Goal: Information Seeking & Learning: Learn about a topic

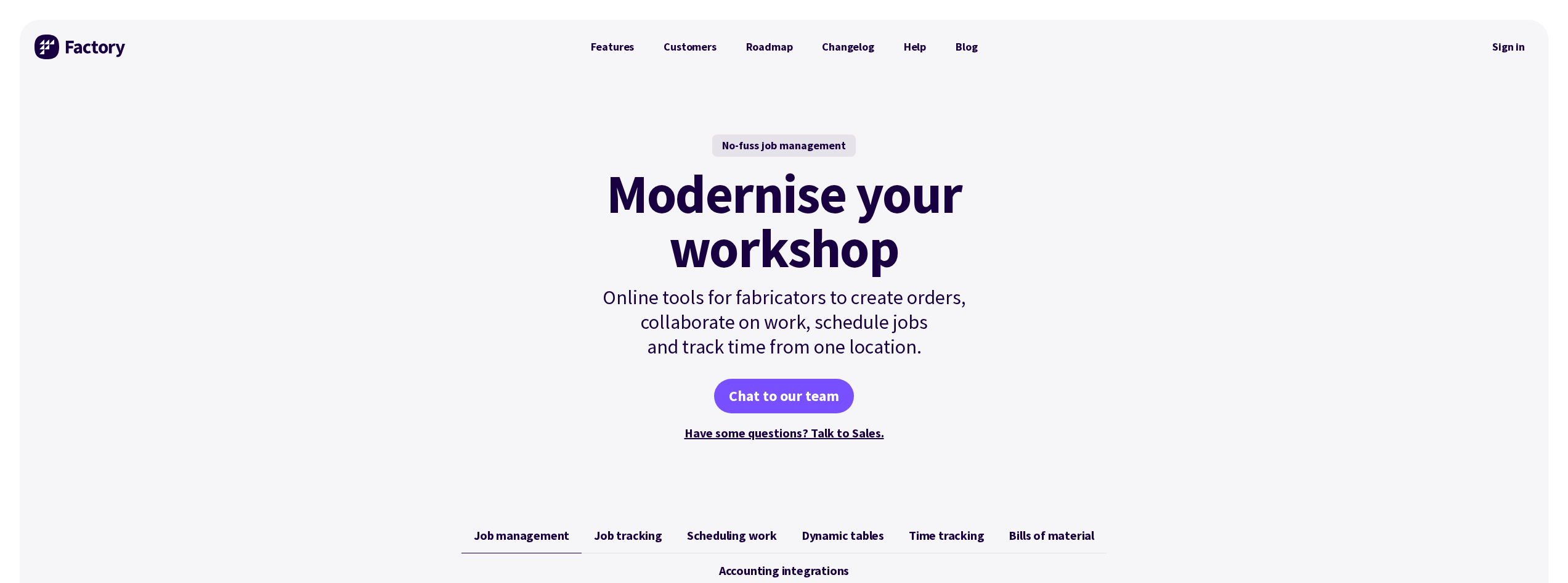
click at [730, 237] on mark "Modernise your workshop" at bounding box center [784, 221] width 356 height 109
click at [730, 232] on mark "Modernise your workshop" at bounding box center [784, 221] width 356 height 109
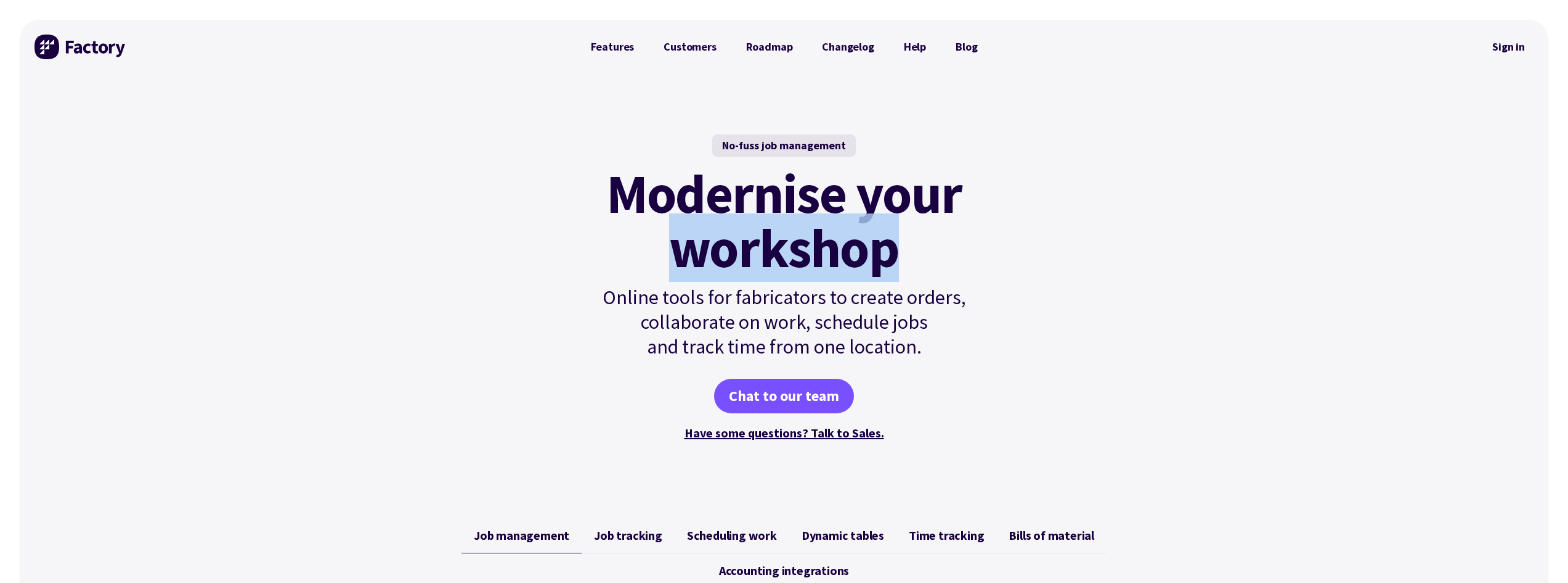
click at [730, 232] on mark "Modernise your workshop" at bounding box center [784, 221] width 356 height 109
click at [701, 243] on mark "Modernise your workshop" at bounding box center [784, 221] width 356 height 109
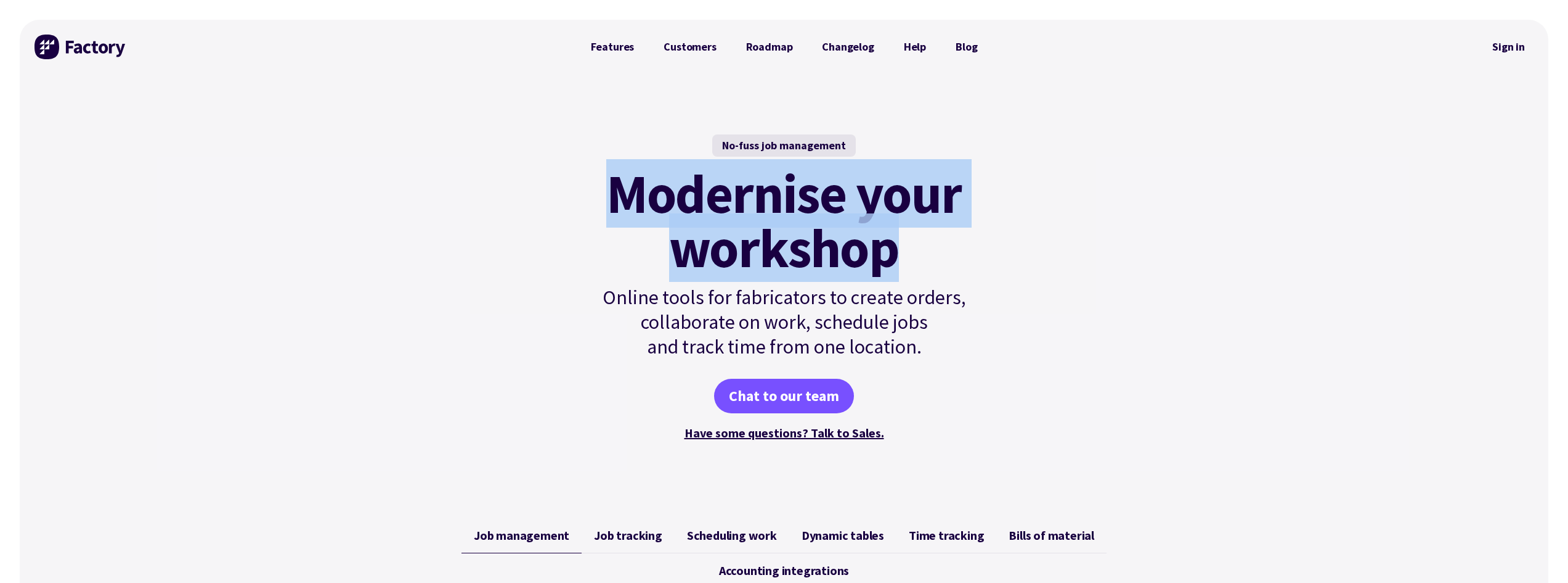
drag, startPoint x: 604, startPoint y: 188, endPoint x: 1019, endPoint y: 243, distance: 418.6
click at [1011, 254] on div "No-fuss job management Modernise your workshop Online tools for fabricators to …" at bounding box center [784, 289] width 1529 height 429
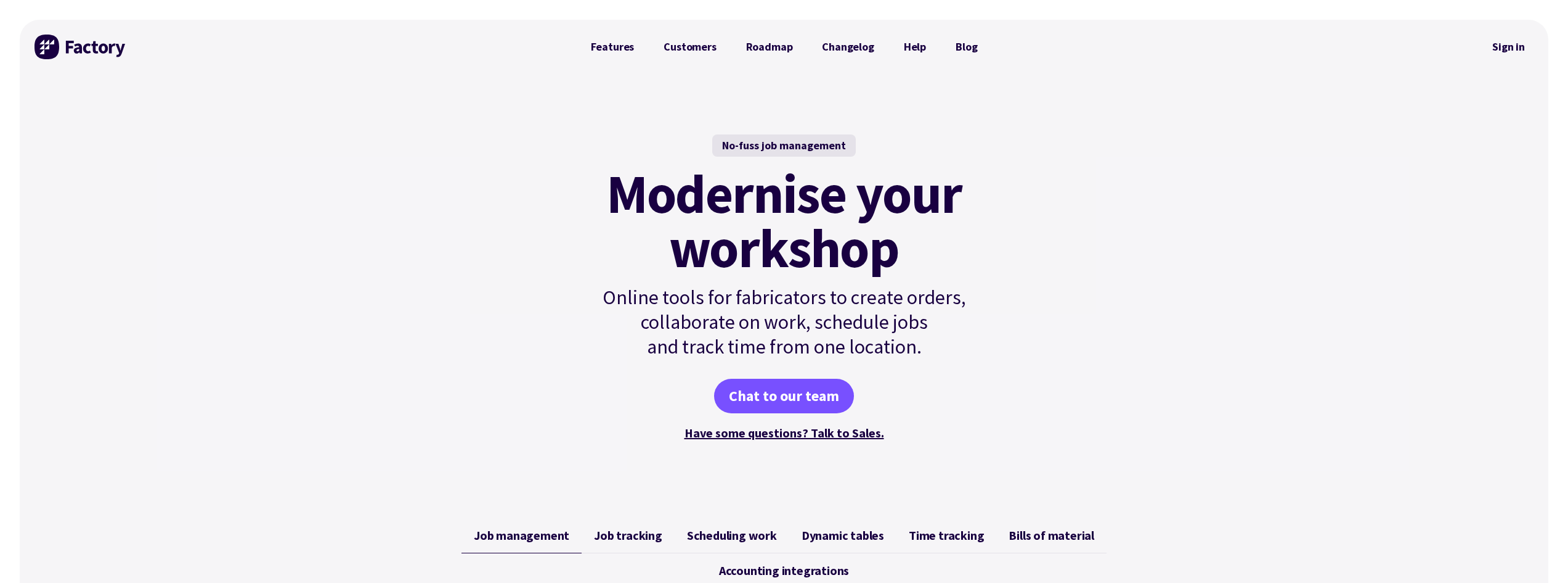
drag, startPoint x: 1028, startPoint y: 232, endPoint x: 1141, endPoint y: 28, distance: 233.2
click at [1029, 230] on div "No-fuss job management Modernise your workshop Online tools for fabricators to …" at bounding box center [784, 289] width 1529 height 429
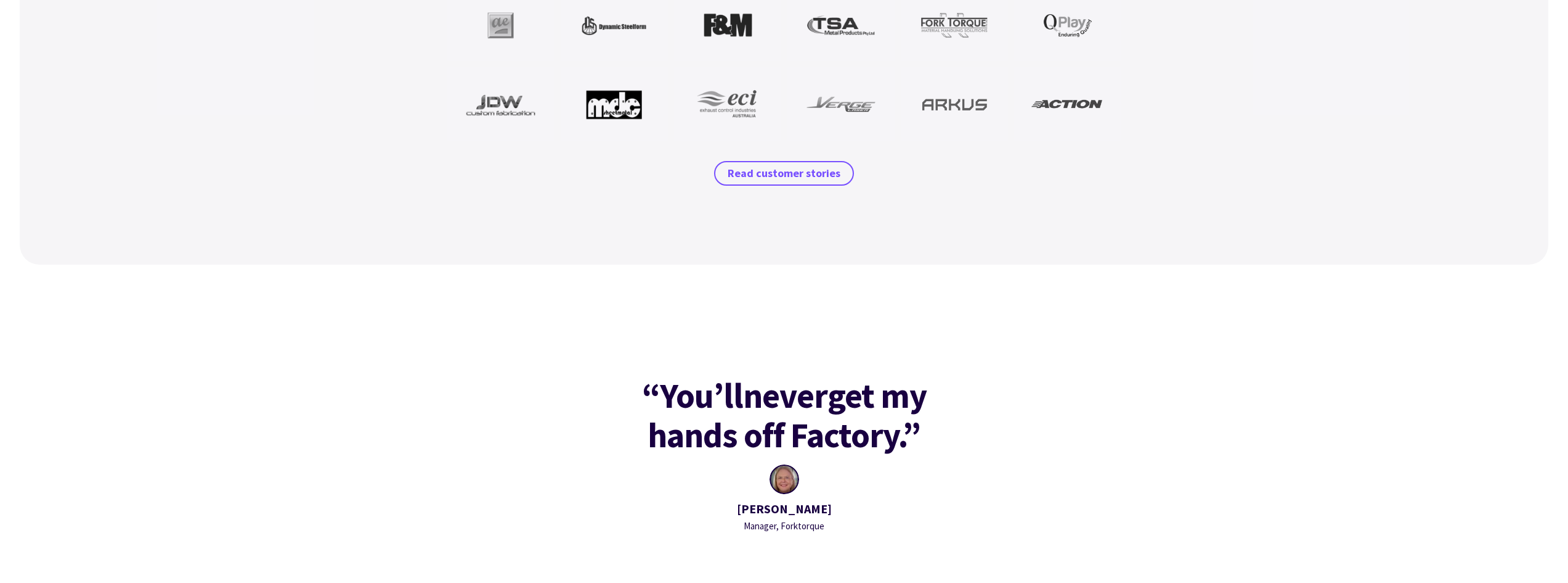
scroll to position [1480, 0]
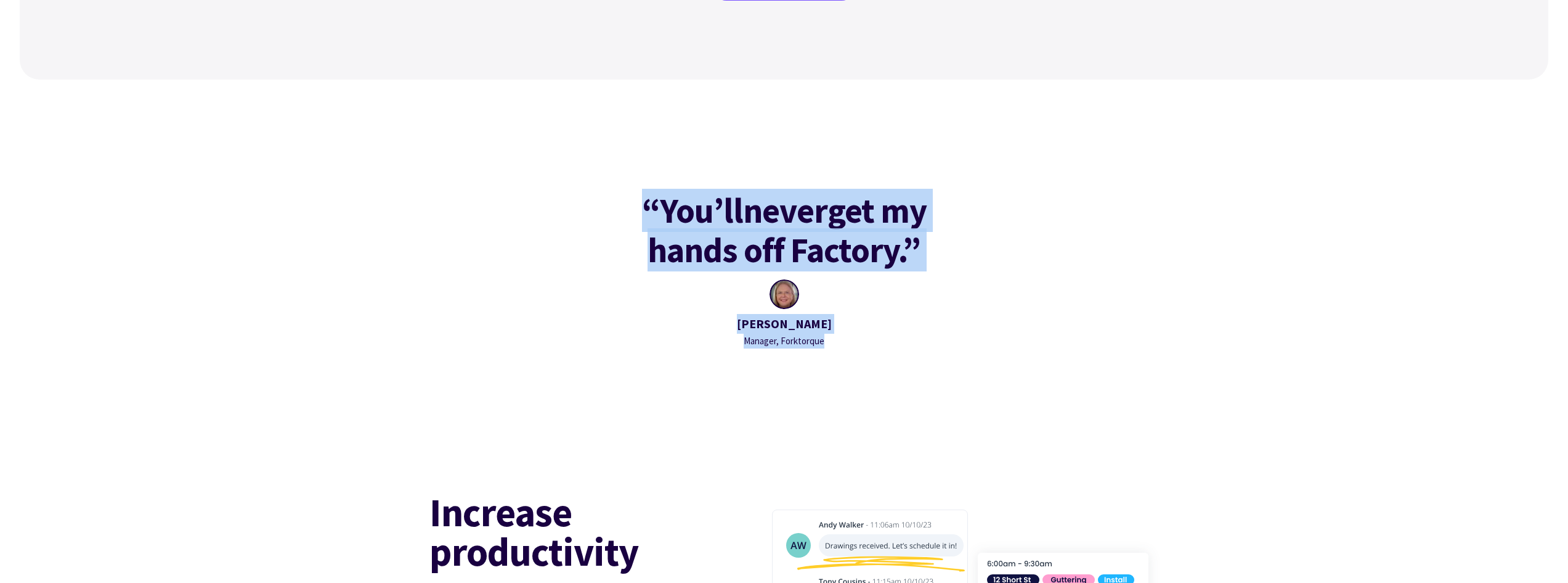
drag, startPoint x: 600, startPoint y: 185, endPoint x: 998, endPoint y: 358, distance: 434.0
click at [998, 358] on div "“You’ll never get my hands off Factory.” [PERSON_NAME] Manager, Forktorque" at bounding box center [784, 269] width 1529 height 183
drag, startPoint x: 999, startPoint y: 352, endPoint x: 559, endPoint y: 174, distance: 474.6
click at [559, 174] on div "“You’ll never get my hands off Factory.” [PERSON_NAME] Manager, Forktorque" at bounding box center [784, 269] width 1529 height 380
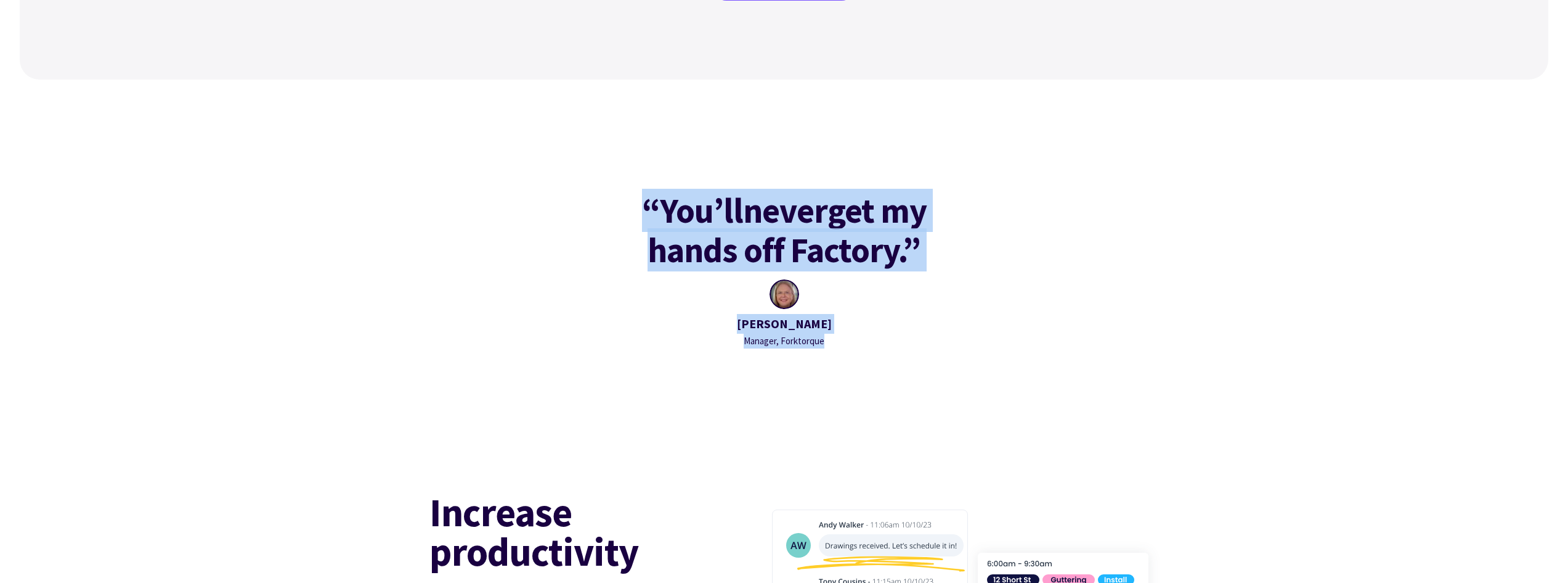
click at [559, 174] on div "“You’ll never get my hands off Factory.” [PERSON_NAME] Manager, Forktorque" at bounding box center [784, 269] width 1529 height 380
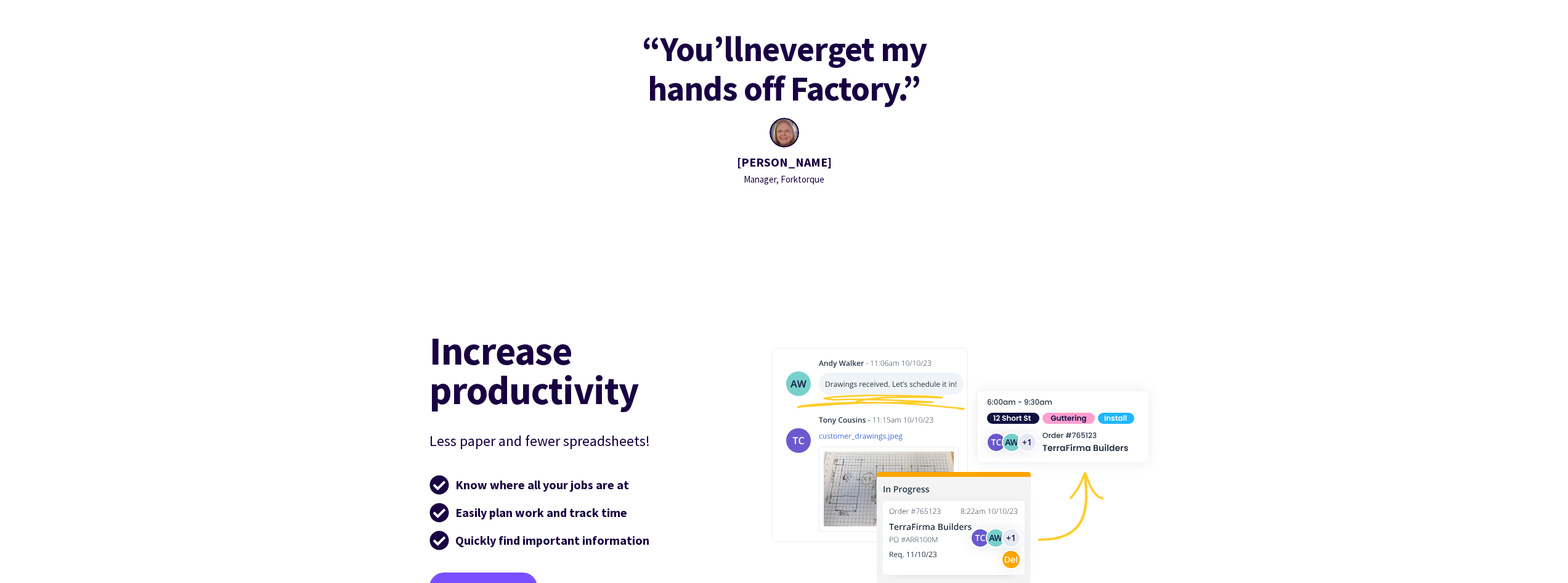
scroll to position [1850, 0]
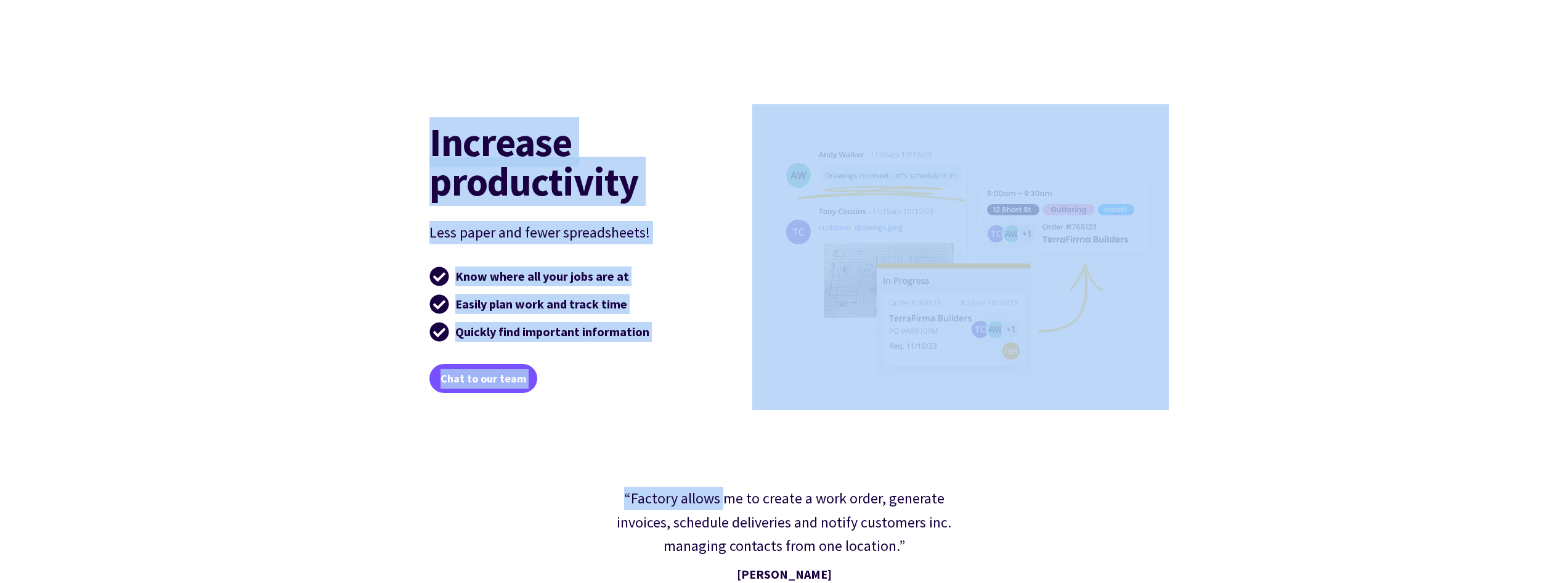
drag, startPoint x: 393, startPoint y: 129, endPoint x: 723, endPoint y: 430, distance: 446.7
click at [723, 430] on div "No-fuss job management Modernise your workshop Online tools for fabricators to …" at bounding box center [784, 502] width 1529 height 4557
click at [723, 430] on div "“Factory allows me to create a work order, generate invoices, schedule deliveri…" at bounding box center [784, 542] width 1529 height 235
drag, startPoint x: 386, startPoint y: 93, endPoint x: 1117, endPoint y: 360, distance: 778.2
click at [1117, 360] on div "Increase productivity Less paper and fewer spreadsheets! Know where all your jo…" at bounding box center [784, 257] width 1529 height 336
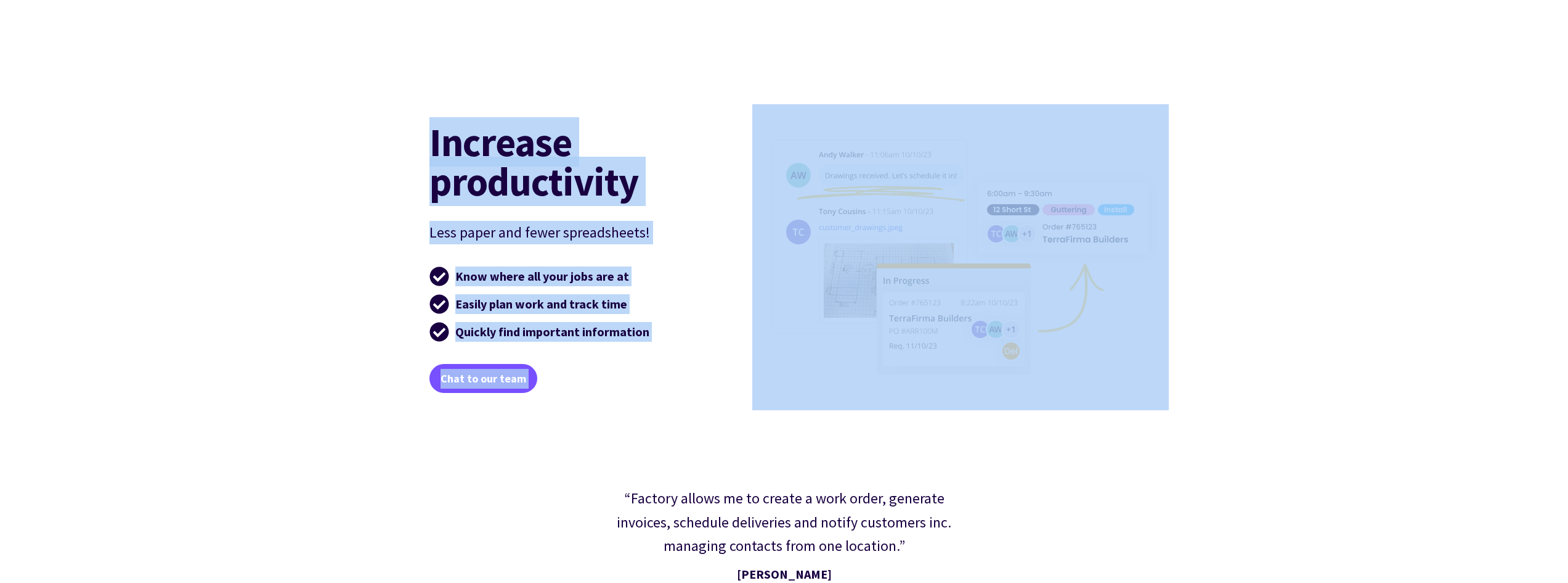
click at [1310, 372] on div "Increase productivity Less paper and fewer spreadsheets! Know where all your jo…" at bounding box center [784, 257] width 1529 height 336
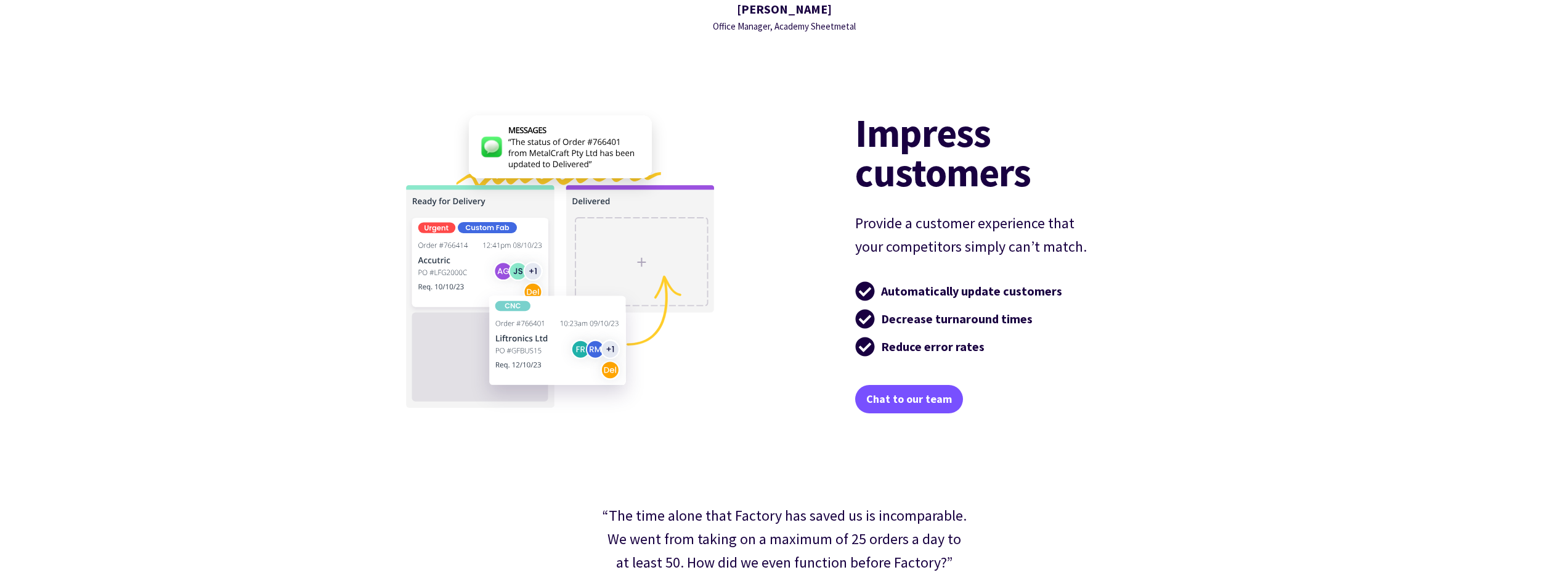
scroll to position [2405, 0]
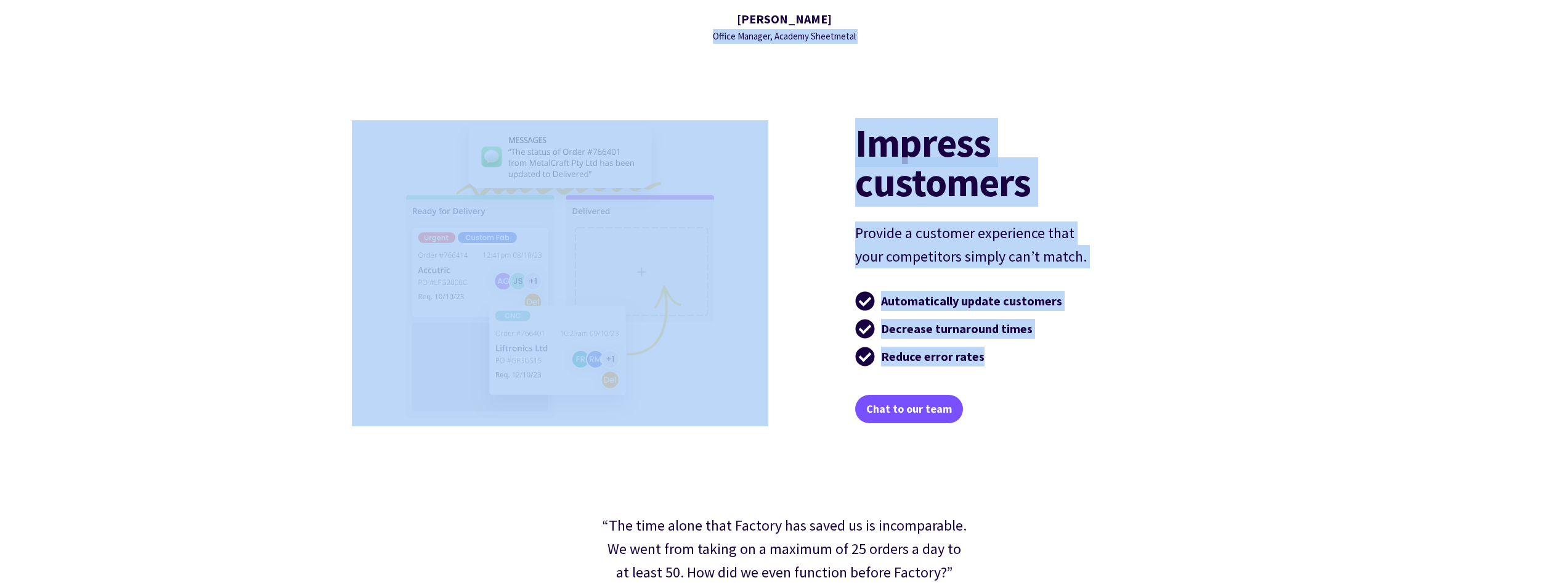
drag, startPoint x: 402, startPoint y: 105, endPoint x: 1057, endPoint y: 347, distance: 698.3
click at [1057, 347] on li "Reduce error rates" at bounding box center [997, 356] width 284 height 24
drag, startPoint x: 1074, startPoint y: 393, endPoint x: 447, endPoint y: 112, distance: 687.1
click at [447, 112] on div "Impress customers Provide a customer experience that your competitors simply ca…" at bounding box center [784, 274] width 739 height 336
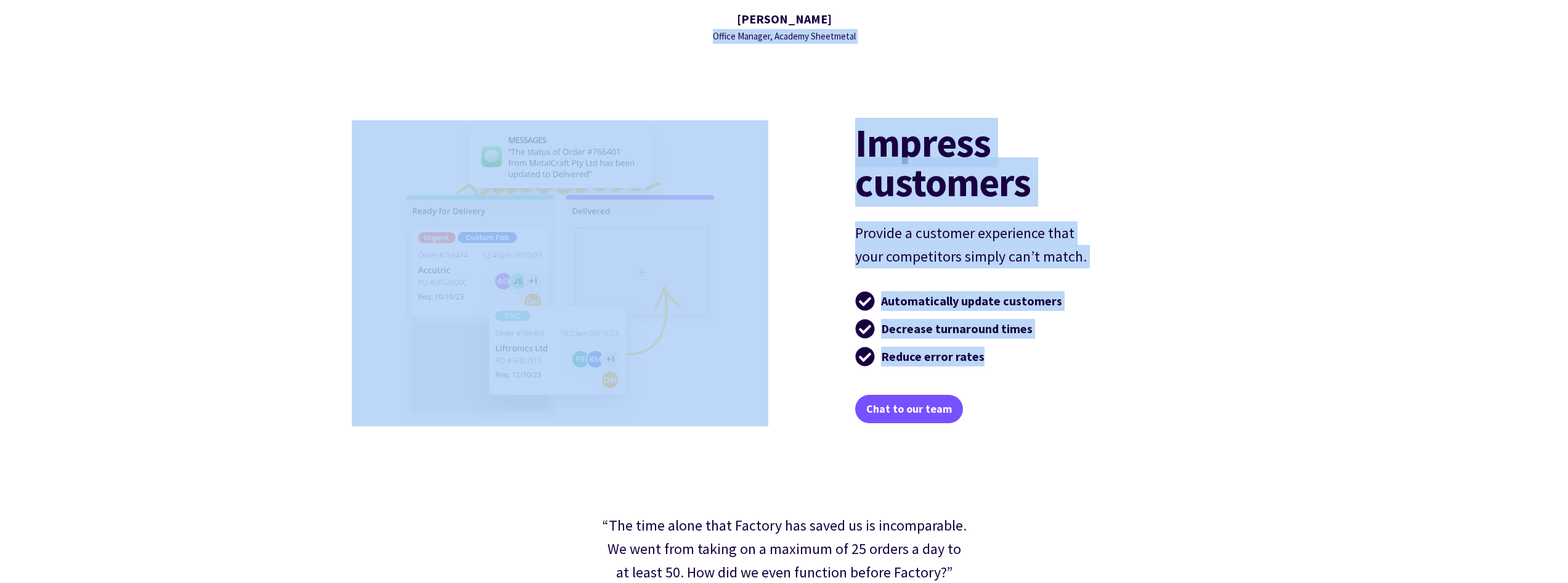
click at [446, 112] on div "Impress customers Provide a customer experience that your competitors simply ca…" at bounding box center [784, 274] width 739 height 336
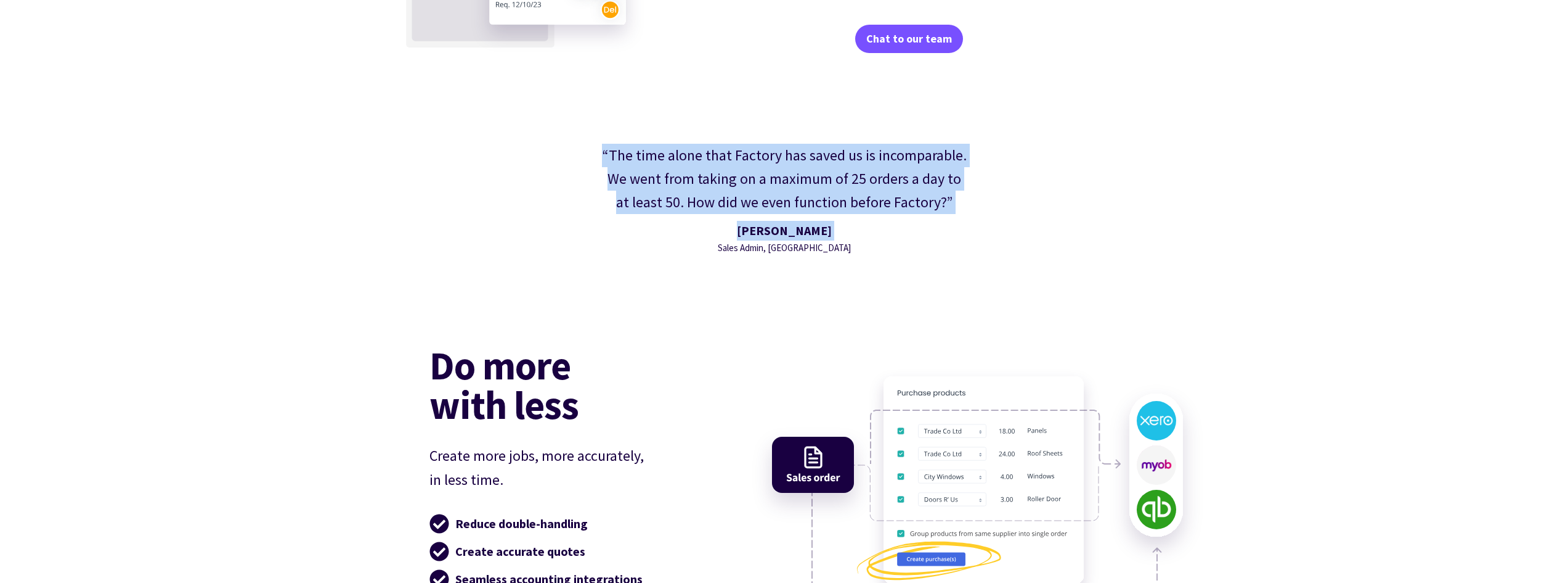
drag, startPoint x: 490, startPoint y: 165, endPoint x: 833, endPoint y: 279, distance: 361.4
click at [826, 278] on div "“The time alone that Factory has saved us is incomparable. We went from taking …" at bounding box center [784, 200] width 1529 height 257
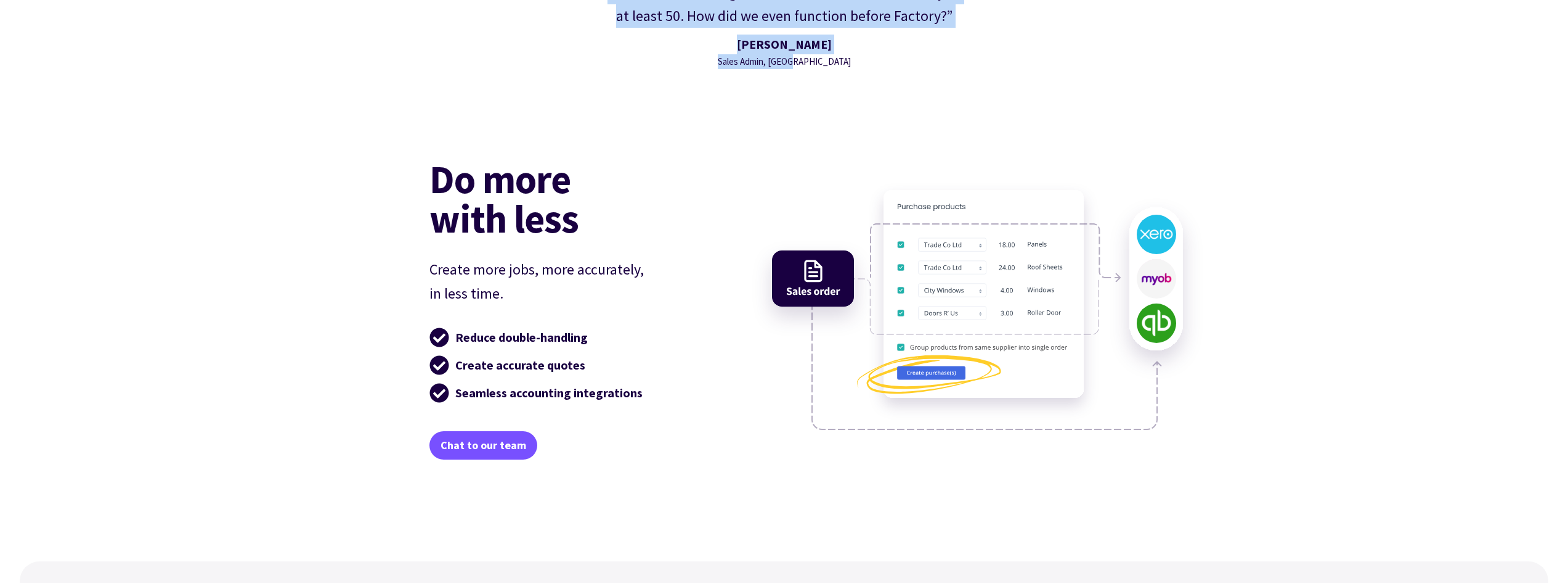
scroll to position [2960, 0]
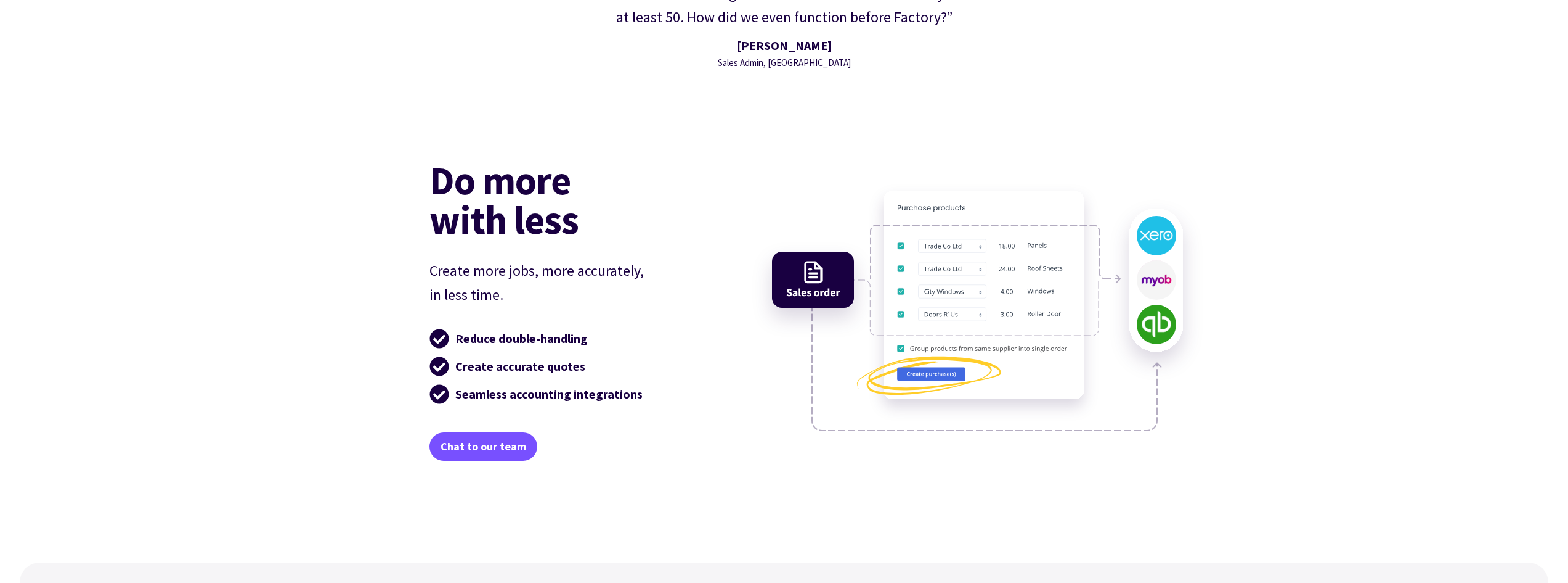
click at [606, 247] on div "Do more with less Create more jobs, more accurately, in less time. Reduce doubl…" at bounding box center [571, 310] width 284 height 300
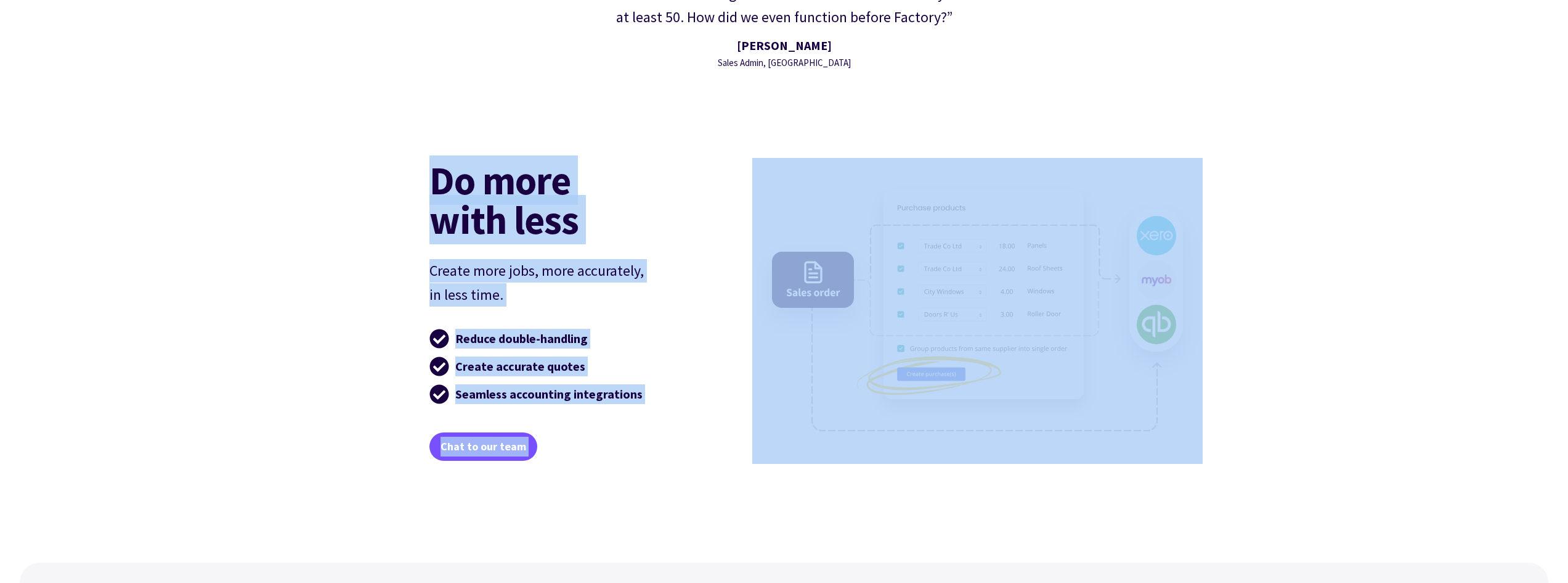
drag, startPoint x: 422, startPoint y: 168, endPoint x: 741, endPoint y: 461, distance: 433.1
click at [741, 461] on div "Do more with less Create more jobs, more accurately, in less time. Reduce doubl…" at bounding box center [784, 352] width 739 height 419
drag, startPoint x: 495, startPoint y: 201, endPoint x: 401, endPoint y: 136, distance: 114.3
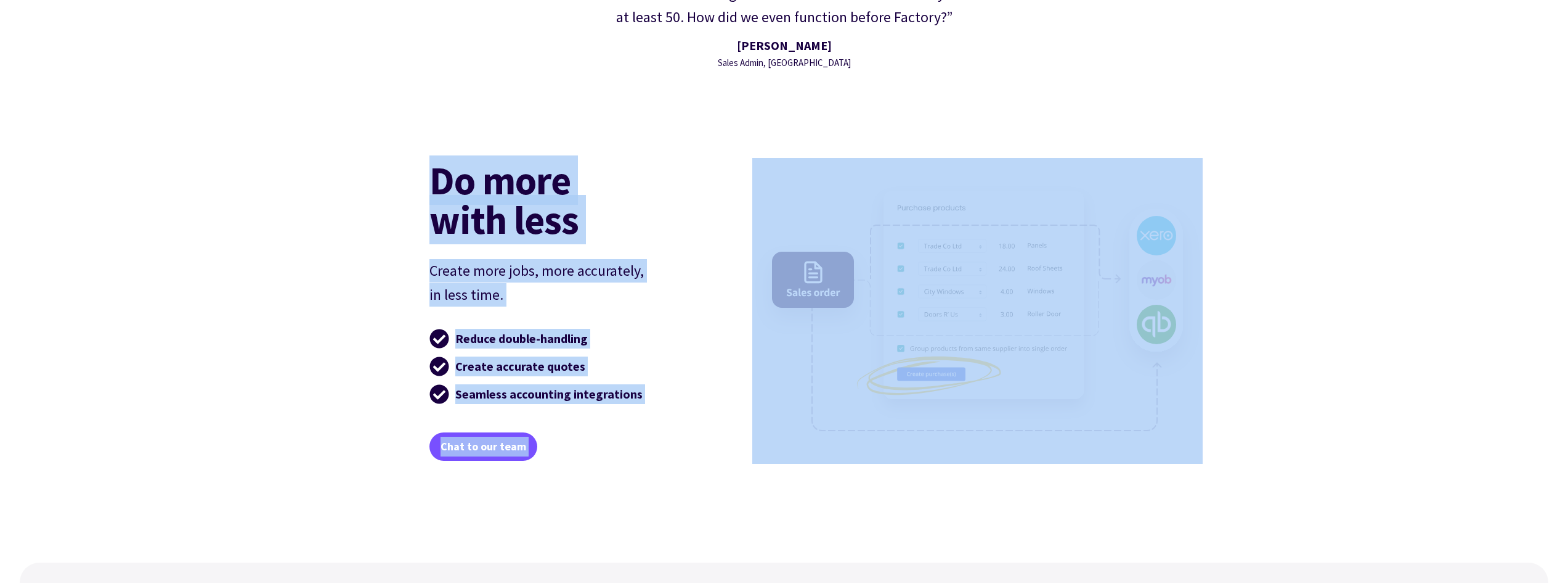
click at [401, 136] on div "“The time alone that Factory has saved us is incomparable. We went from taking …" at bounding box center [784, 14] width 1529 height 257
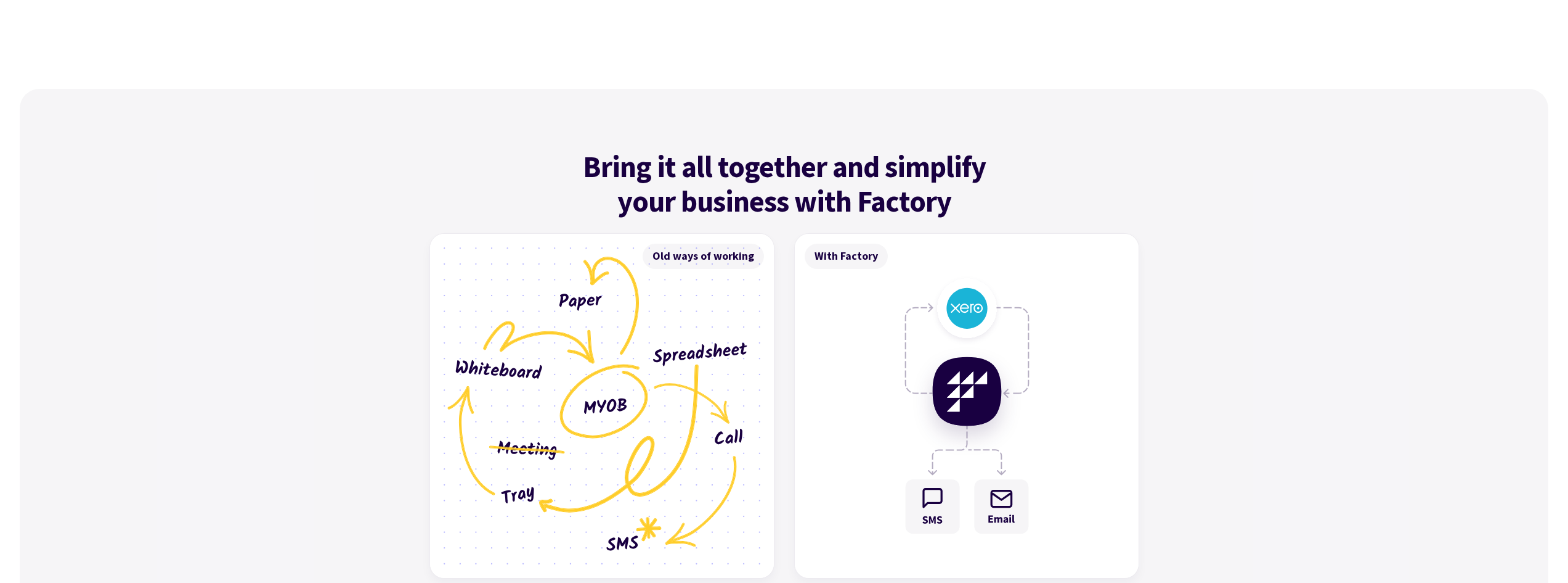
scroll to position [3453, 0]
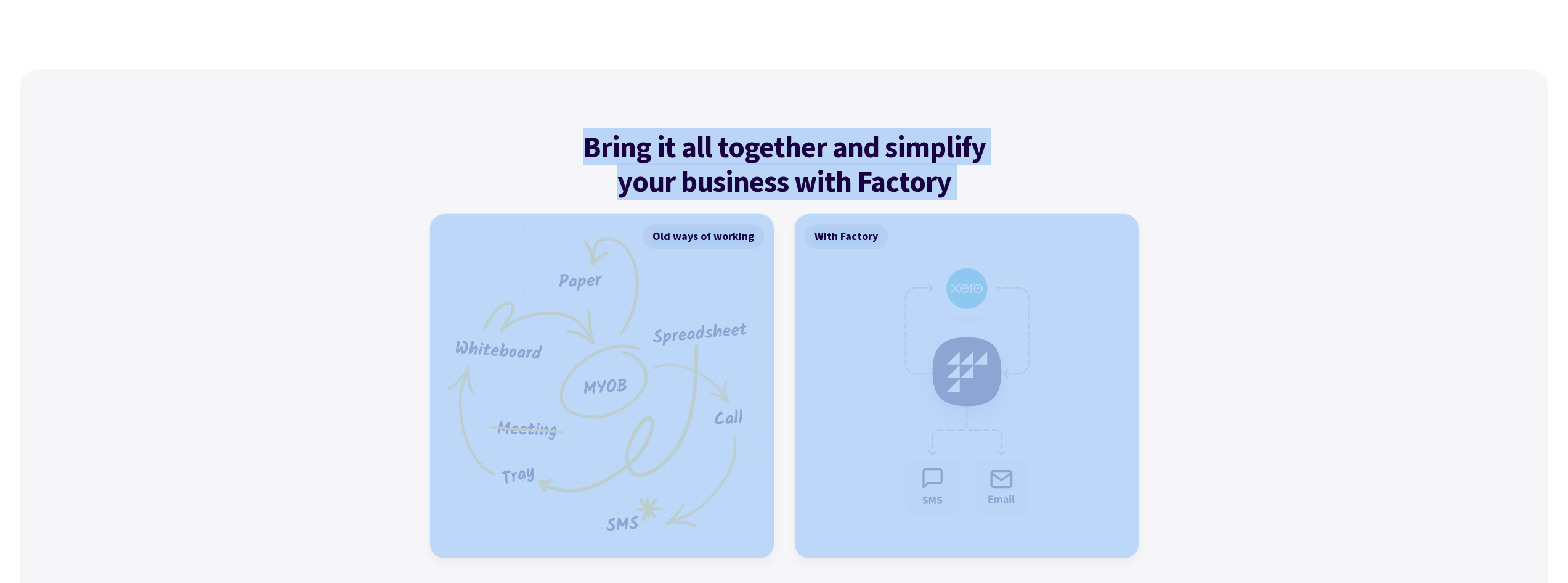
drag, startPoint x: 395, startPoint y: 106, endPoint x: 1324, endPoint y: 495, distance: 1007.2
click at [1324, 495] on div "Bring it all together and simplify your business with Factory Old ways of worki…" at bounding box center [784, 465] width 1529 height 792
drag, startPoint x: 1324, startPoint y: 489, endPoint x: 1273, endPoint y: 465, distance: 56.4
click at [1323, 488] on div "Bring it all together and simplify your business with Factory Old ways of worki…" at bounding box center [784, 465] width 1529 height 792
click at [1164, 381] on div "Bring it all together and simplify your business with Factory Old ways of worki…" at bounding box center [784, 465] width 1529 height 792
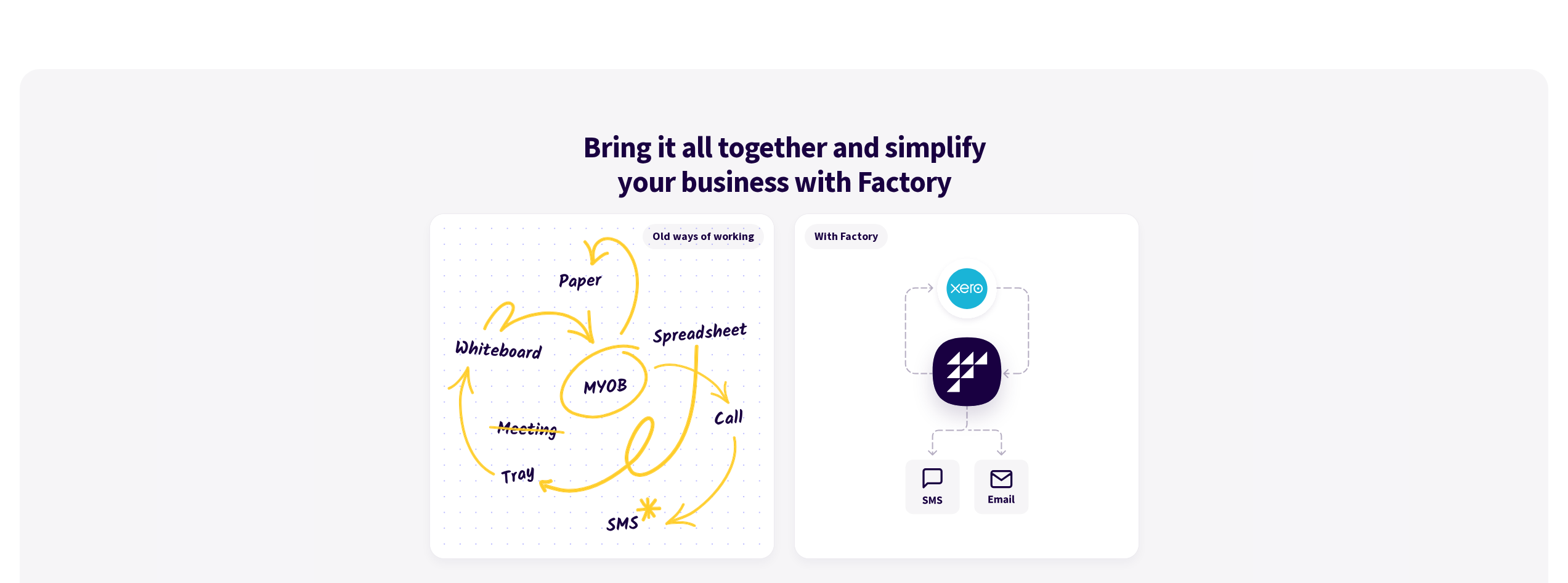
click at [1186, 337] on div "Bring it all together and simplify your business with Factory Old ways of worki…" at bounding box center [784, 465] width 1529 height 792
click at [1041, 186] on div "Bring it all together and simplify your business with Factory Old ways of worki…" at bounding box center [785, 351] width 710 height 444
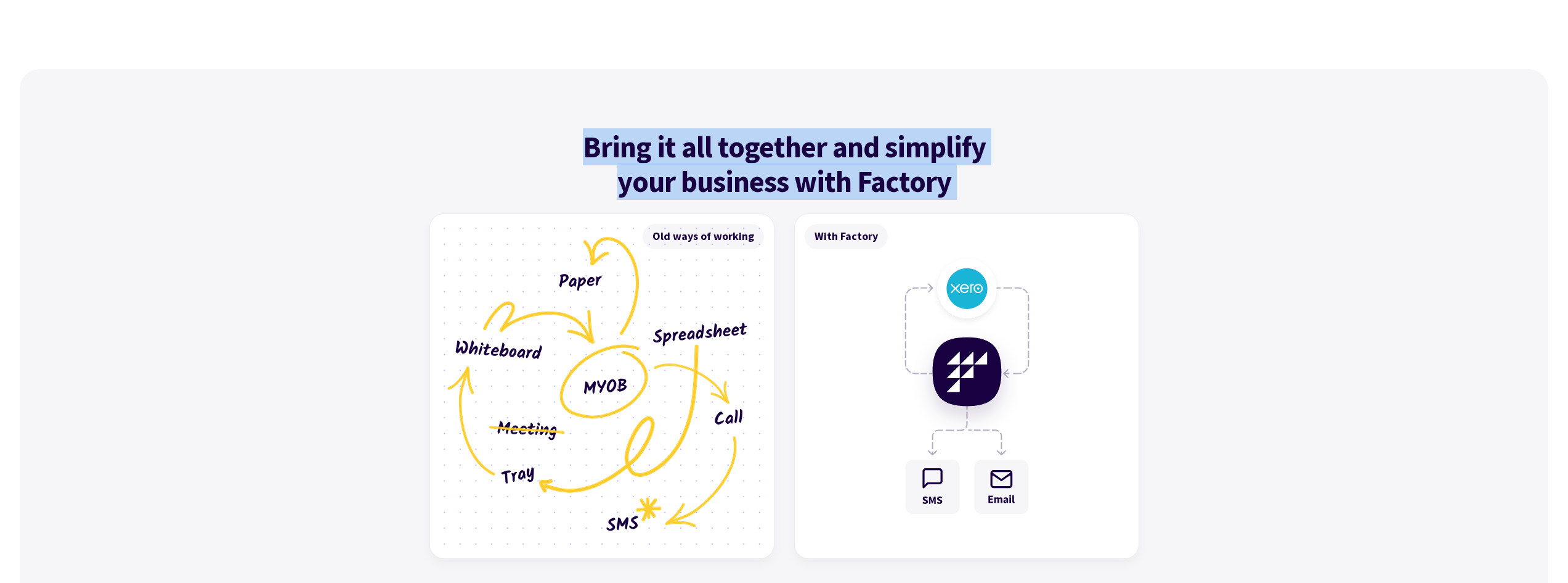
drag, startPoint x: 1035, startPoint y: 185, endPoint x: 555, endPoint y: 136, distance: 482.5
click at [555, 136] on div "Bring it all together and simplify your business with Factory Old ways of worki…" at bounding box center [785, 351] width 710 height 444
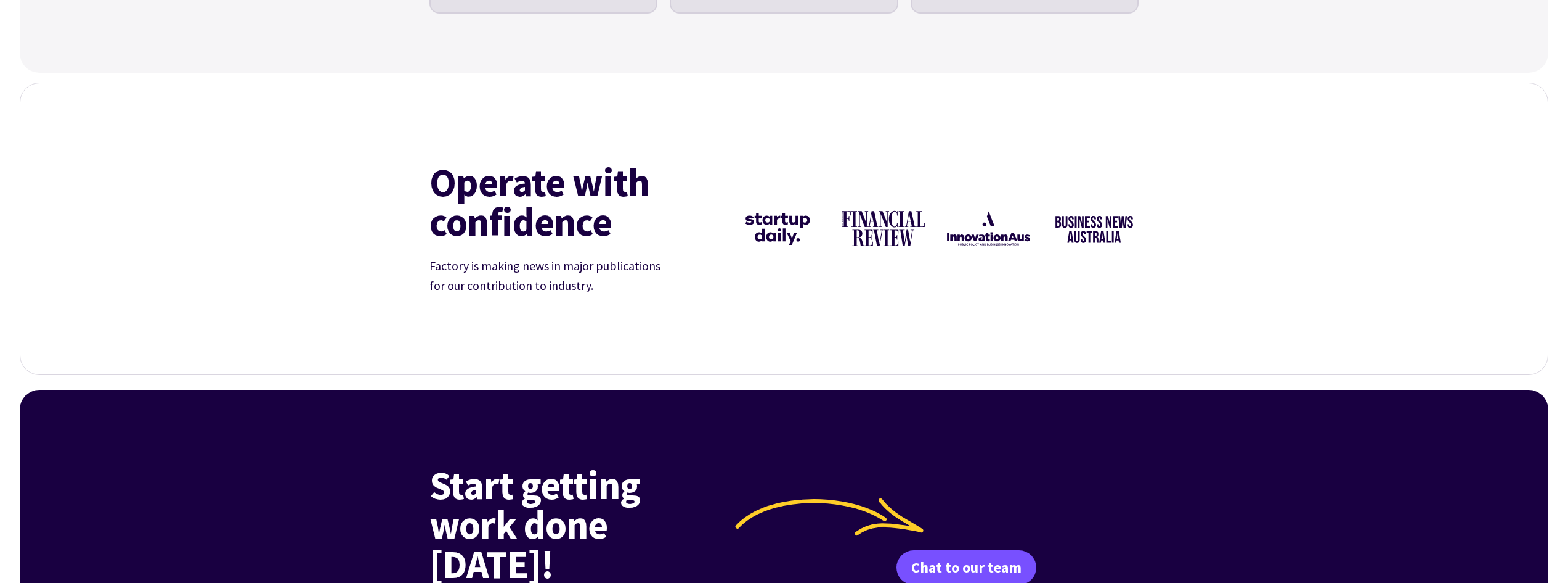
scroll to position [4255, 0]
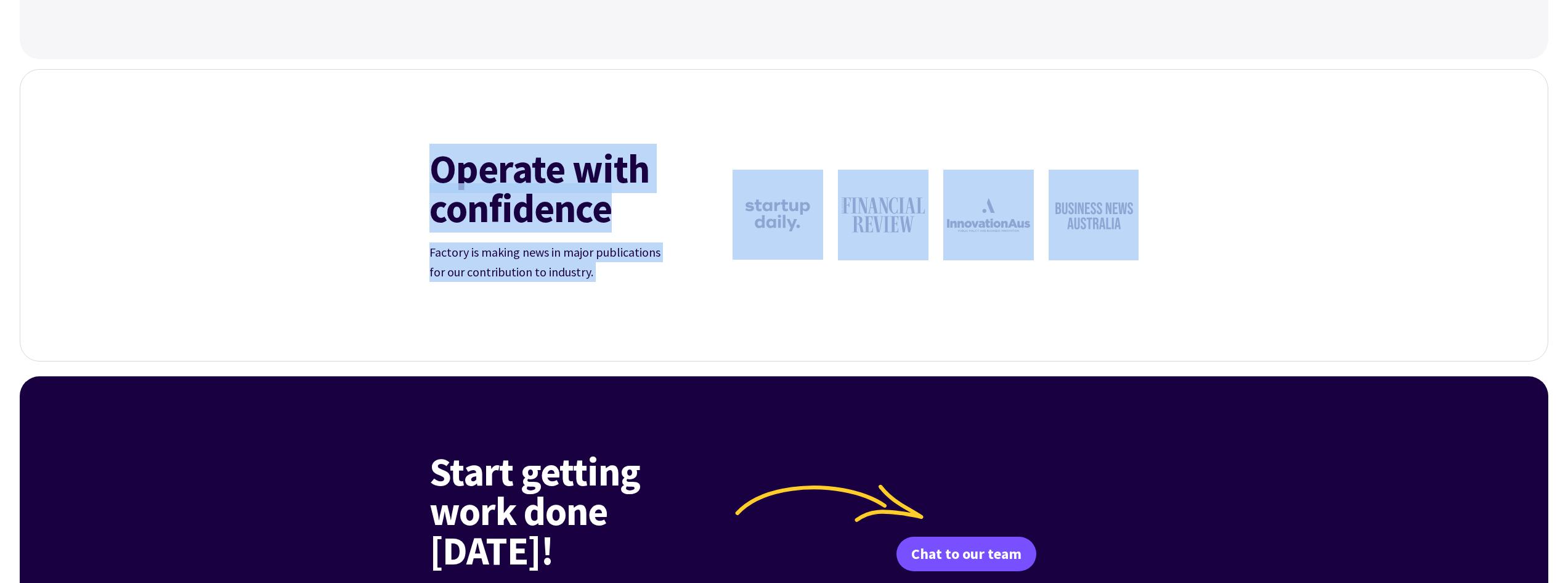
drag, startPoint x: 434, startPoint y: 144, endPoint x: 1190, endPoint y: 307, distance: 773.4
click at [1190, 307] on div "Operate with confidence Factory is making news in major publications for our co…" at bounding box center [784, 216] width 1529 height 292
drag, startPoint x: 1198, startPoint y: 298, endPoint x: 414, endPoint y: 153, distance: 797.3
click at [414, 153] on div "Operate with confidence Factory is making news in major publications for our co…" at bounding box center [784, 216] width 1529 height 292
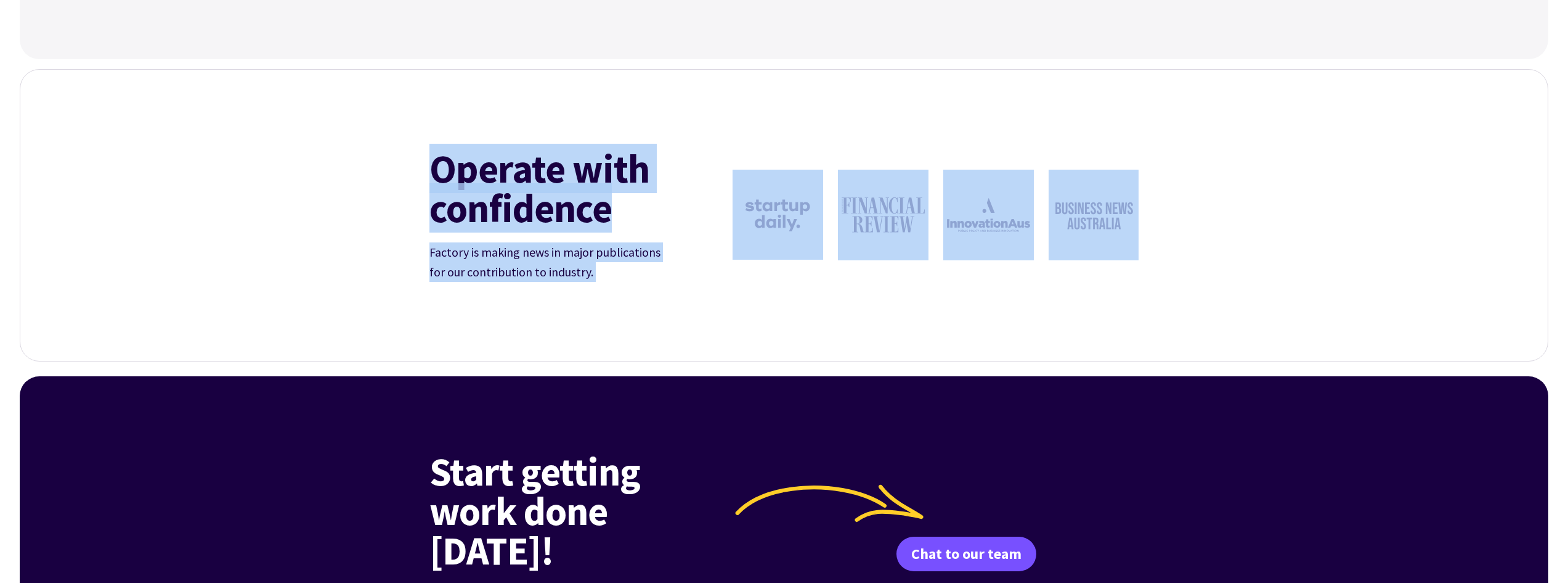
click at [412, 149] on div "Operate with confidence Factory is making news in major publications for our co…" at bounding box center [784, 216] width 1529 height 292
drag, startPoint x: 412, startPoint y: 149, endPoint x: 1273, endPoint y: 236, distance: 865.4
click at [1273, 236] on div "Operate with confidence Factory is making news in major publications for our co…" at bounding box center [784, 216] width 1529 height 292
drag, startPoint x: 1251, startPoint y: 228, endPoint x: 385, endPoint y: 124, distance: 872.2
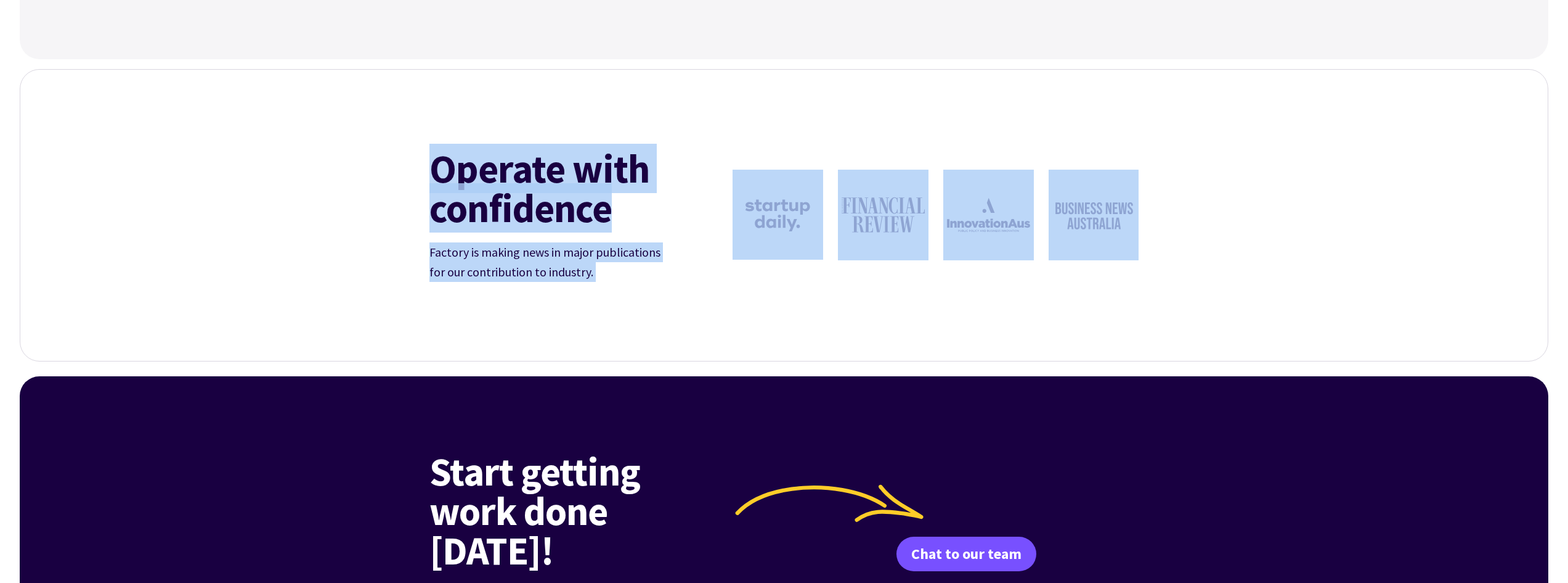
click at [385, 124] on div "Operate with confidence Factory is making news in major publications for our co…" at bounding box center [784, 216] width 1529 height 292
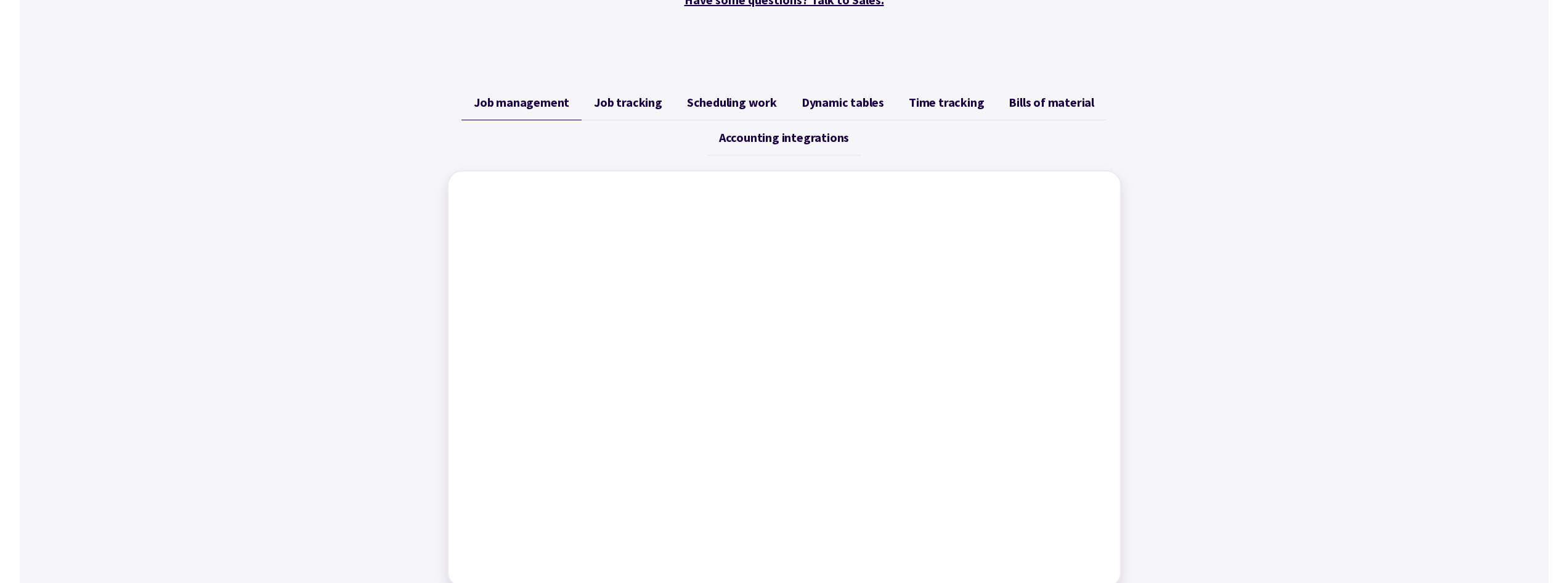
scroll to position [0, 0]
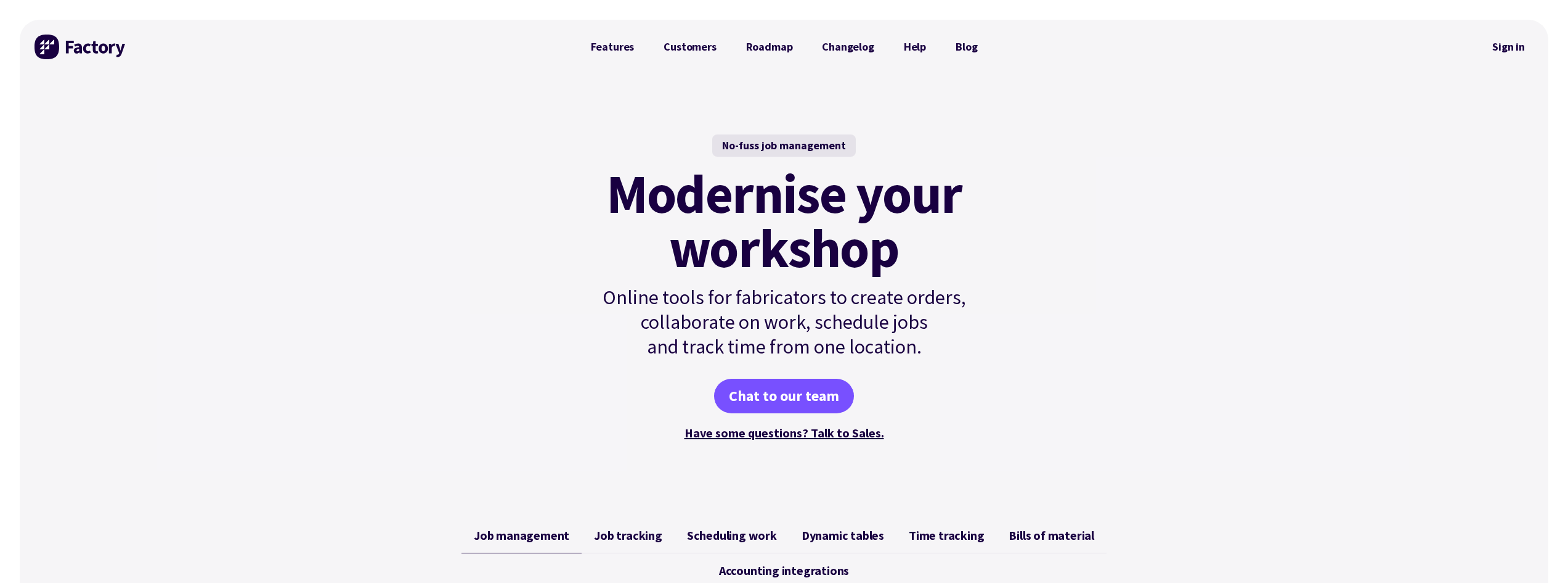
drag, startPoint x: 635, startPoint y: 44, endPoint x: 725, endPoint y: 12, distance: 95.5
click at [635, 44] on link "Features" at bounding box center [613, 47] width 73 height 24
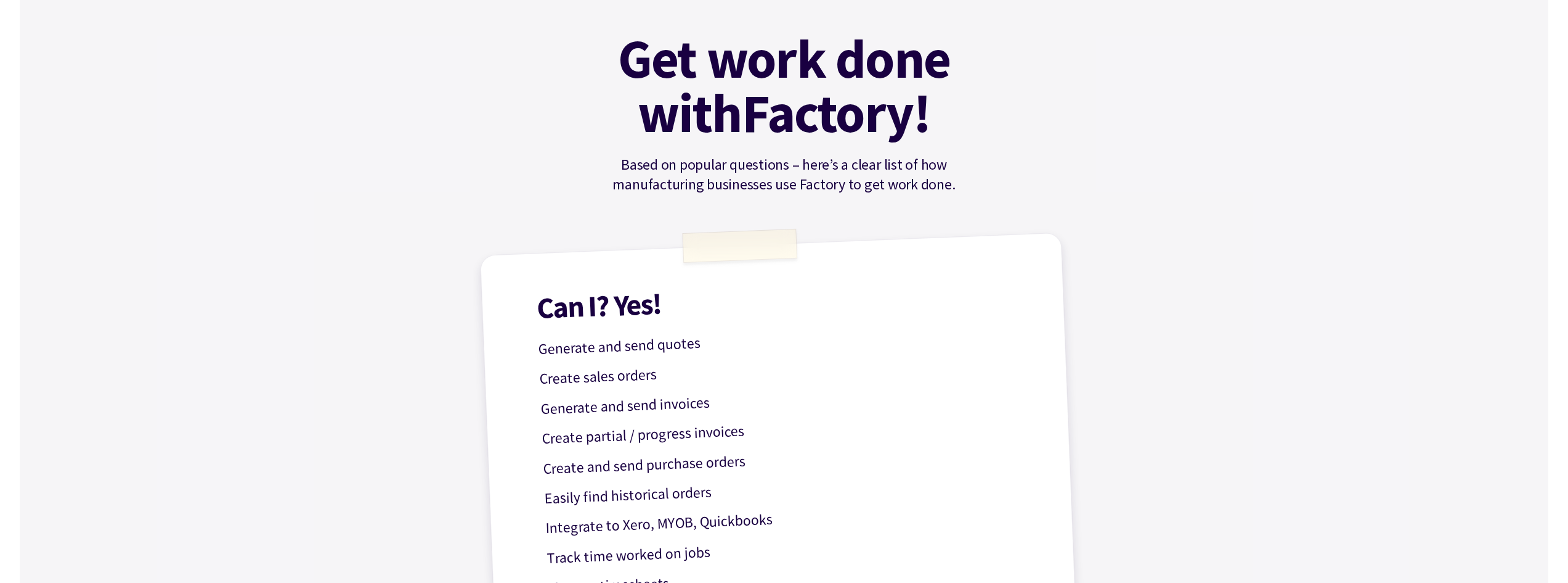
scroll to position [370, 0]
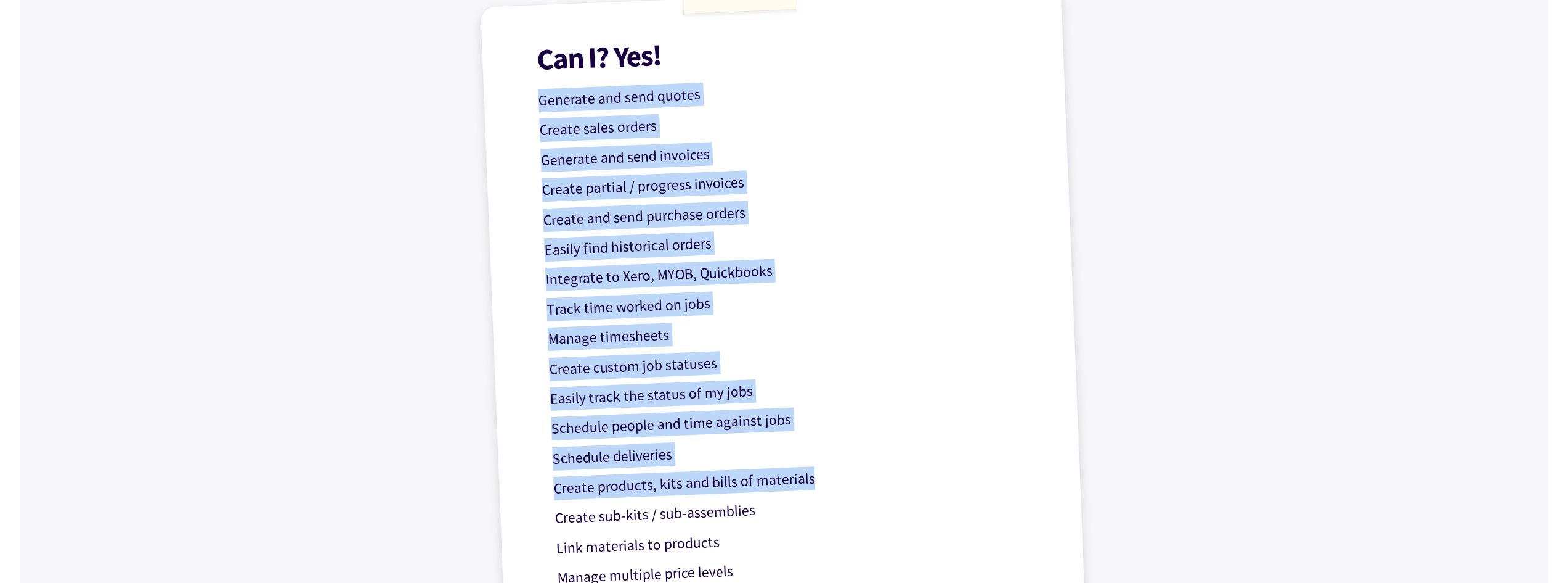
drag, startPoint x: 525, startPoint y: 82, endPoint x: 817, endPoint y: 464, distance: 480.8
click at [817, 464] on div "Can I? Yes! Generate and send quotes Create sales orders Generate and send invo…" at bounding box center [785, 345] width 609 height 723
click at [629, 211] on p "Create and send purchase orders" at bounding box center [789, 210] width 493 height 43
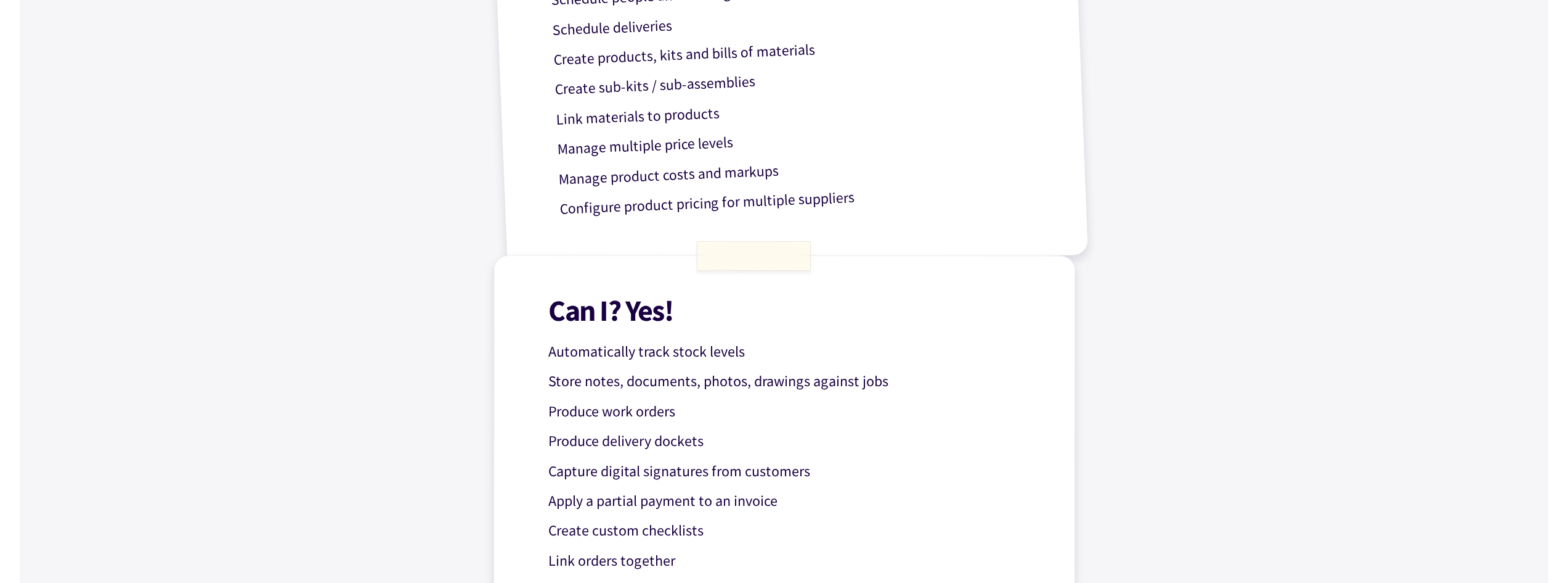
scroll to position [740, 0]
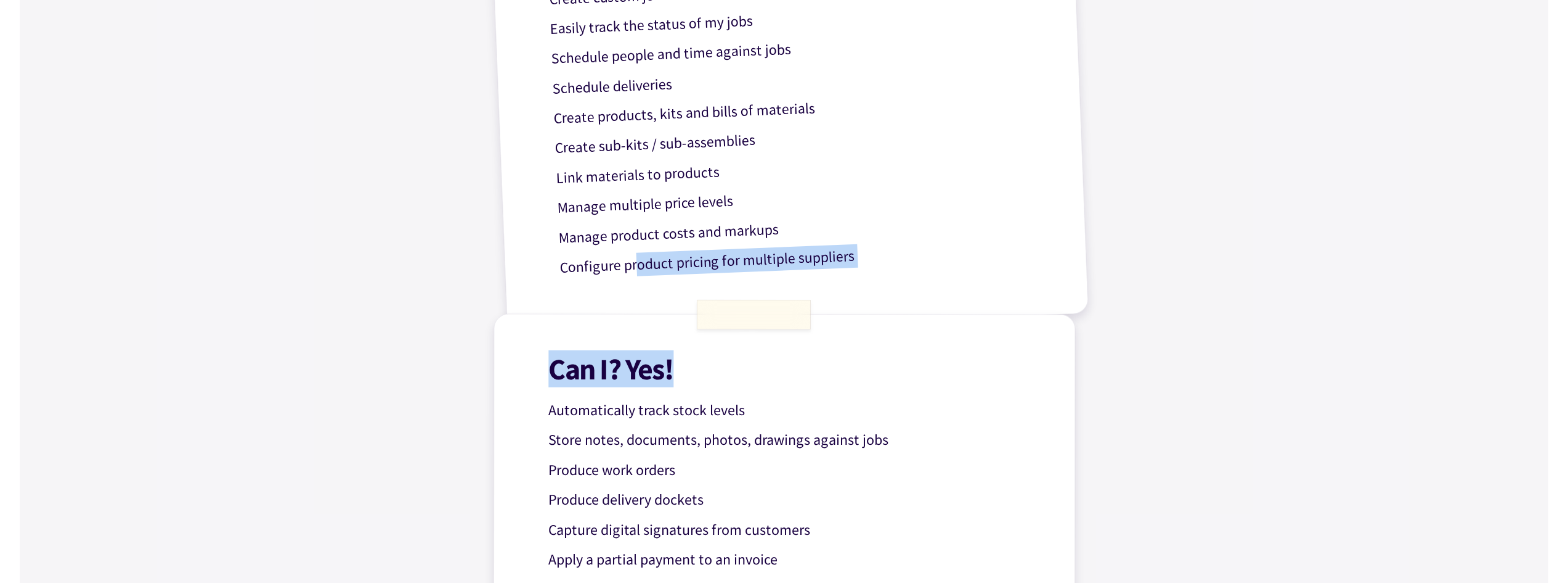
drag, startPoint x: 643, startPoint y: 309, endPoint x: 961, endPoint y: 321, distance: 318.2
click at [961, 321] on div "Get work done with Factory! Based on popular questions – here’s a clear list of…" at bounding box center [784, 153] width 739 height 1639
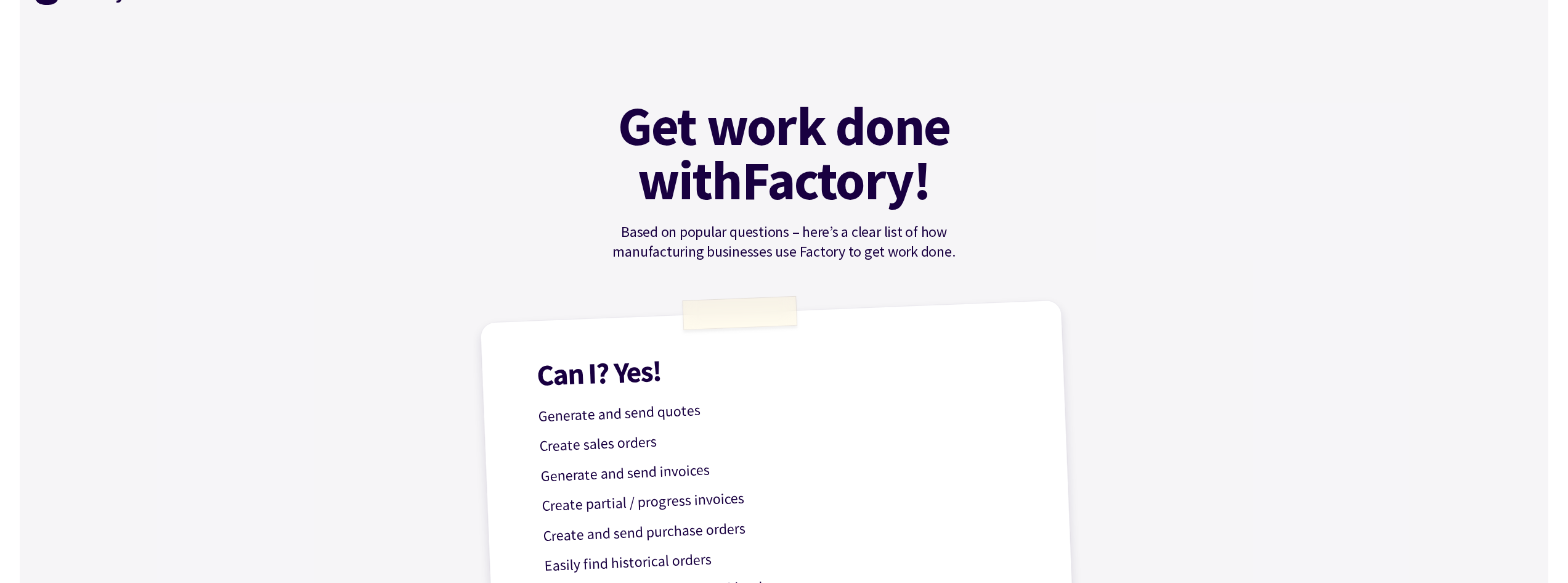
scroll to position [0, 0]
